Goal: Find specific page/section: Find specific page/section

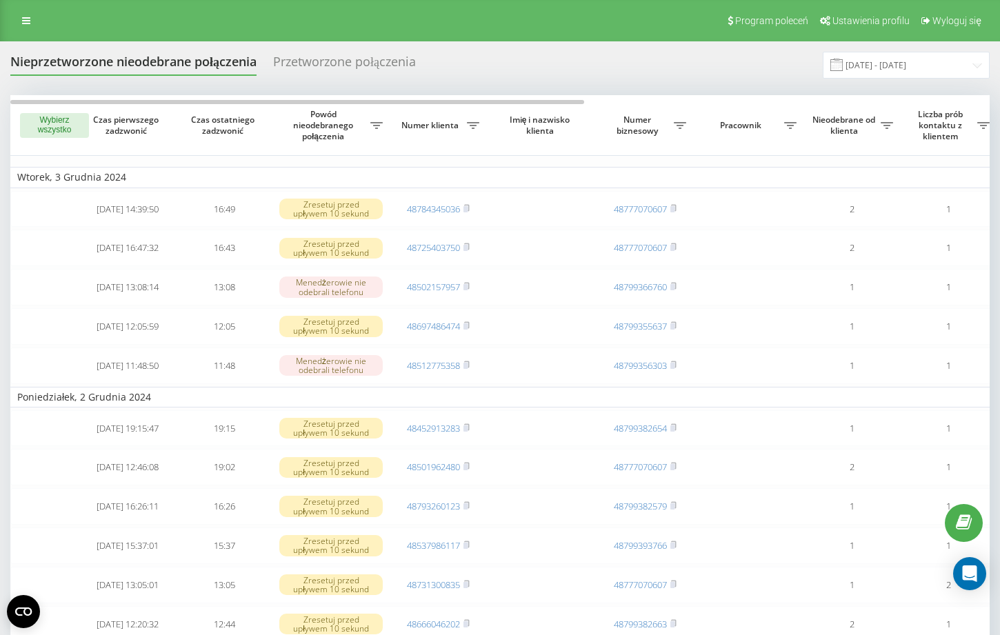
click at [12, 20] on div "Program poleceń Ustawienia profilu Wyloguj się" at bounding box center [500, 20] width 1000 height 41
click at [16, 20] on link at bounding box center [26, 20] width 25 height 19
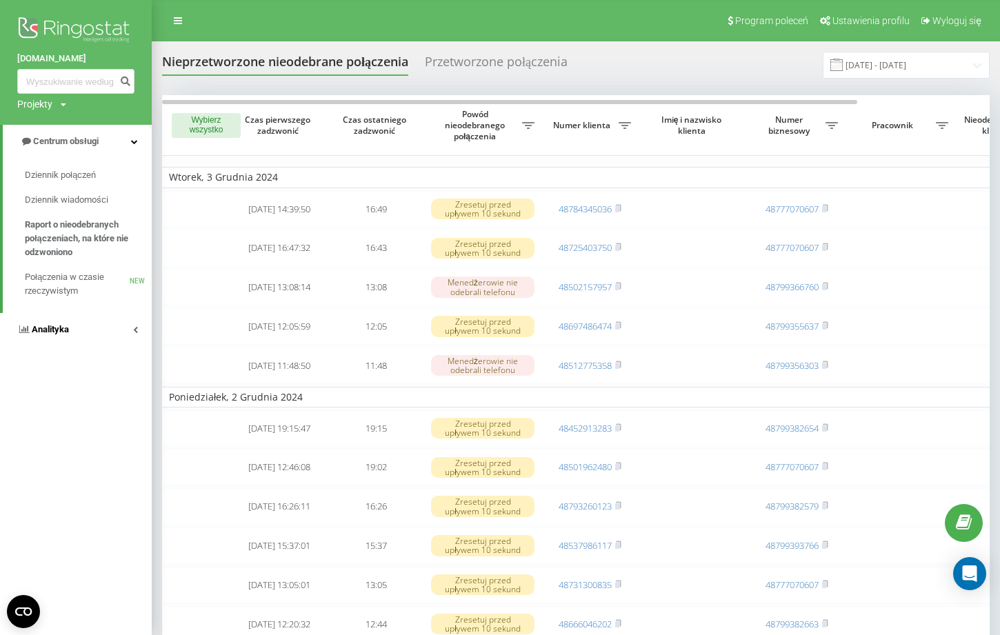
click at [61, 333] on span "Analityka" at bounding box center [50, 329] width 37 height 10
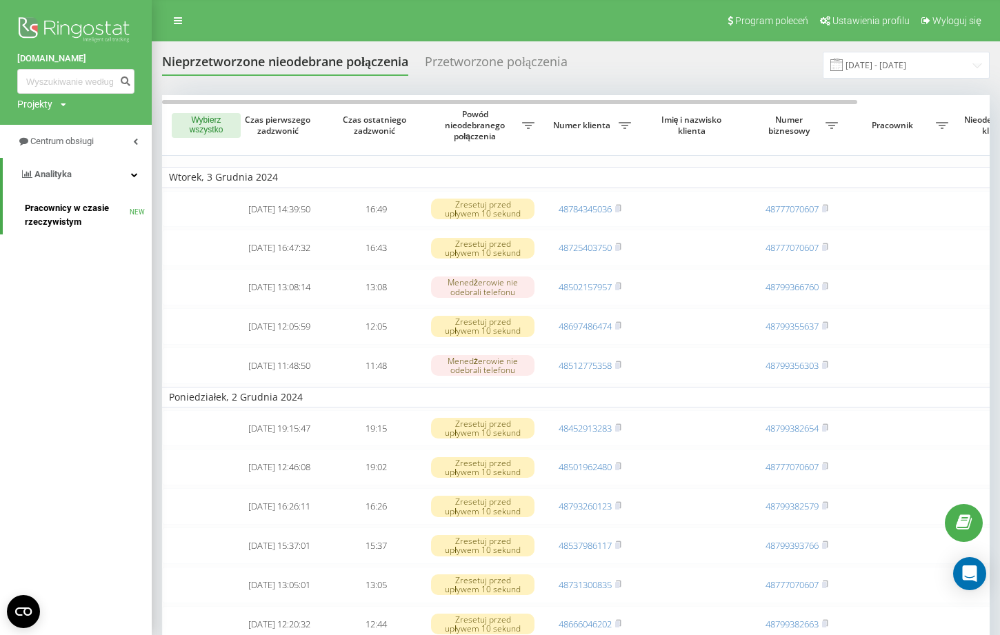
click at [67, 209] on span "Pracownicy w czasie rzeczywistym" at bounding box center [77, 215] width 105 height 28
